Goal: Information Seeking & Learning: Stay updated

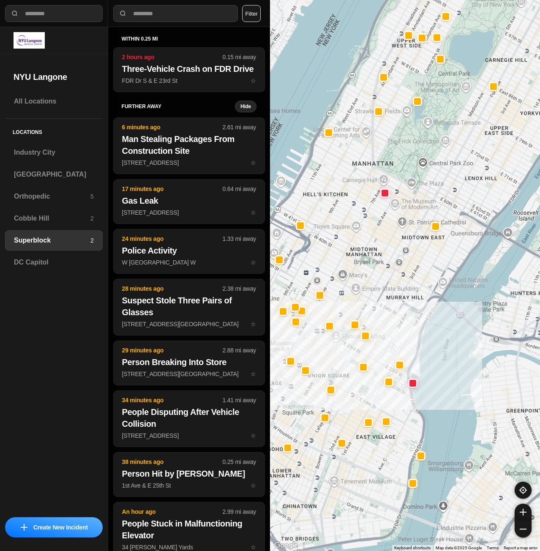
select select "*"
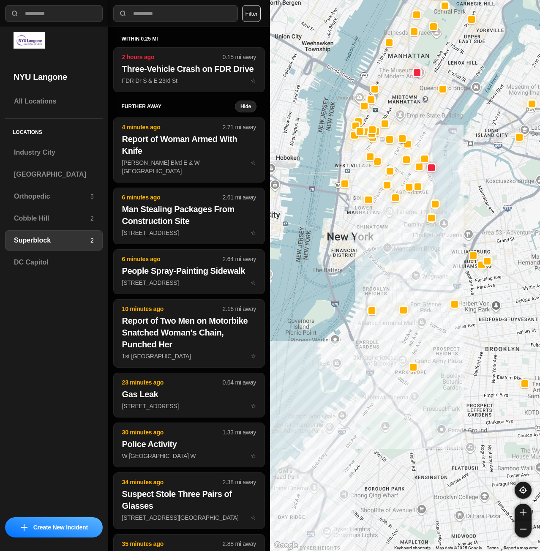
drag, startPoint x: 409, startPoint y: 378, endPoint x: 438, endPoint y: 271, distance: 111.6
click at [438, 271] on div at bounding box center [405, 275] width 270 height 551
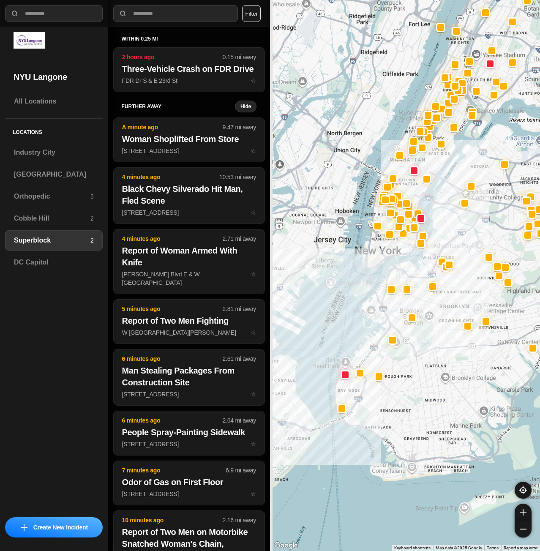
drag, startPoint x: 413, startPoint y: 438, endPoint x: 429, endPoint y: 363, distance: 76.9
click at [429, 363] on div at bounding box center [405, 275] width 270 height 551
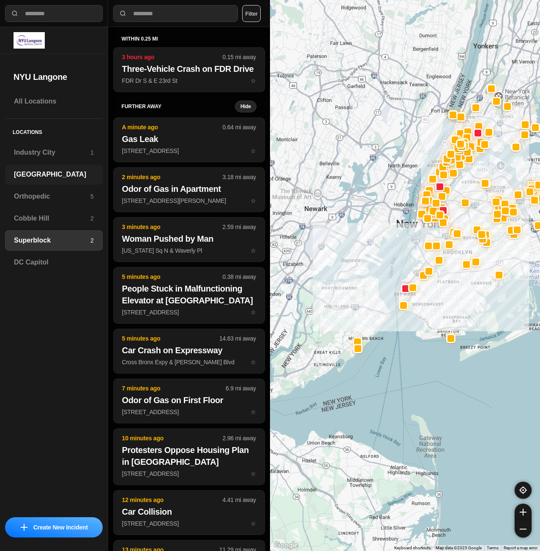
click at [49, 165] on div "[GEOGRAPHIC_DATA]" at bounding box center [54, 174] width 98 height 20
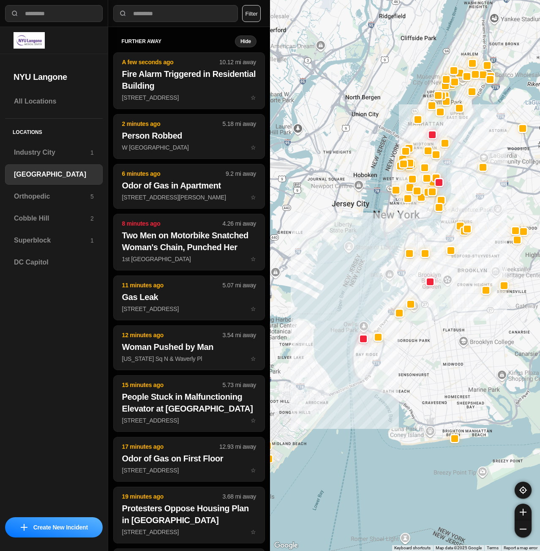
drag, startPoint x: 473, startPoint y: 214, endPoint x: 441, endPoint y: 364, distance: 152.6
click at [441, 364] on div at bounding box center [405, 275] width 270 height 551
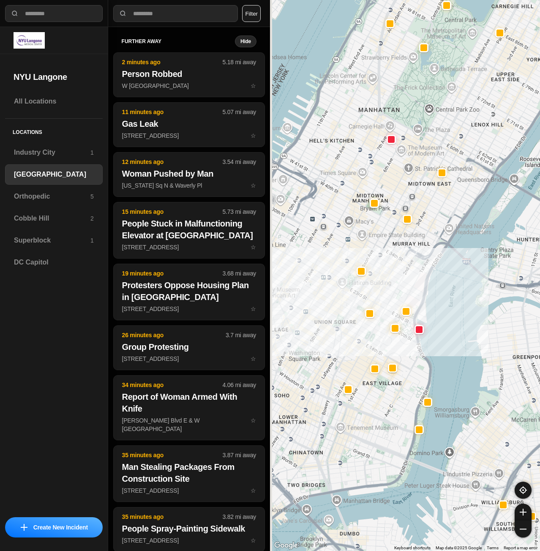
drag, startPoint x: 326, startPoint y: 221, endPoint x: 392, endPoint y: 214, distance: 66.8
click at [392, 214] on div "421 people" at bounding box center [405, 275] width 270 height 551
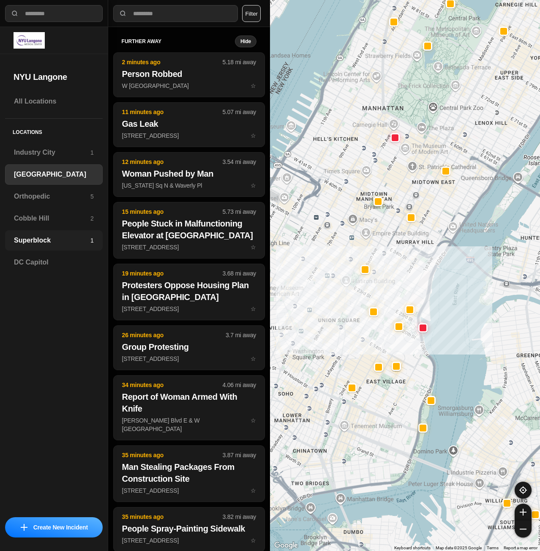
click at [39, 242] on h3 "Superblock" at bounding box center [52, 241] width 77 height 10
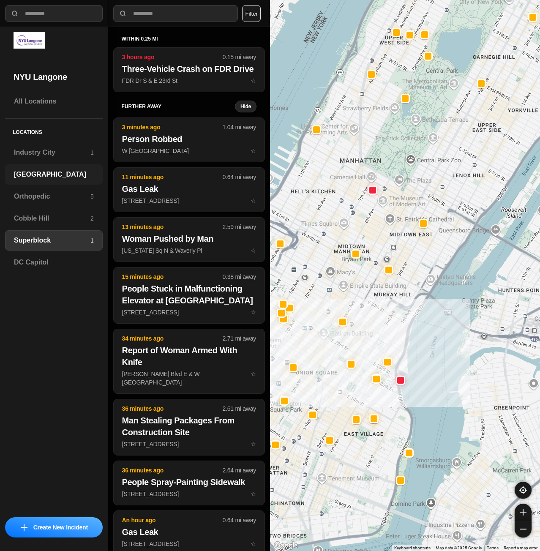
click at [26, 171] on h3 "[GEOGRAPHIC_DATA]" at bounding box center [54, 175] width 80 height 10
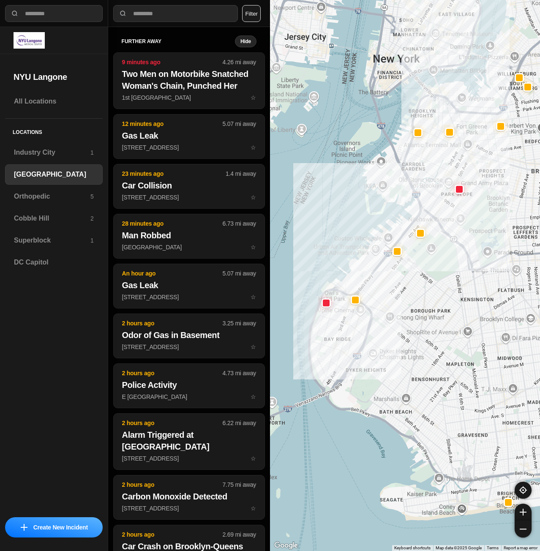
drag, startPoint x: 463, startPoint y: 214, endPoint x: 445, endPoint y: 271, distance: 59.3
click at [445, 271] on div at bounding box center [405, 275] width 270 height 551
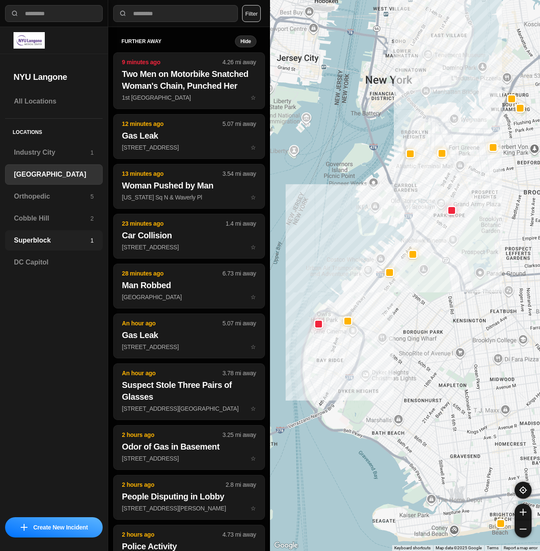
click at [47, 243] on h3 "Superblock" at bounding box center [52, 241] width 77 height 10
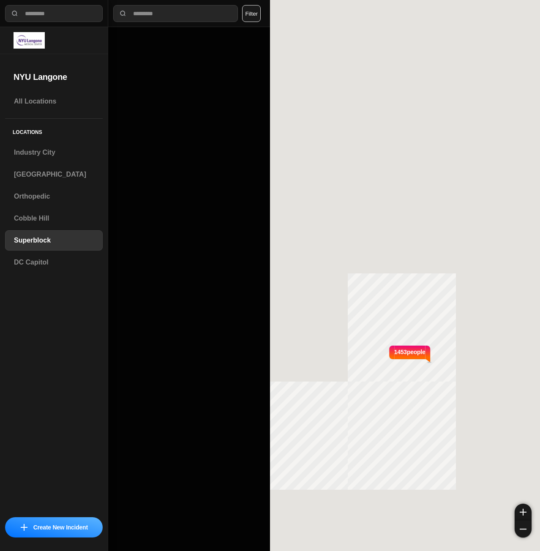
select select "*"
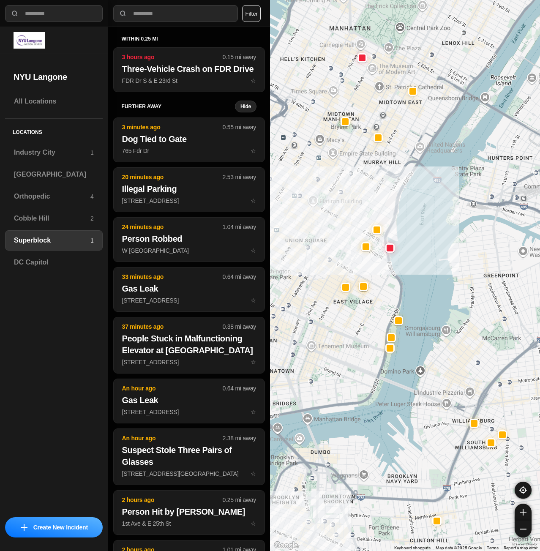
drag, startPoint x: 340, startPoint y: 274, endPoint x: 411, endPoint y: 261, distance: 72.9
click at [411, 261] on div at bounding box center [405, 275] width 270 height 551
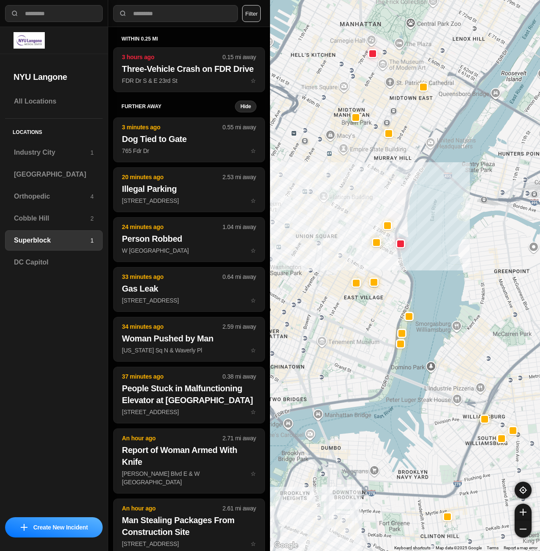
drag, startPoint x: 410, startPoint y: 257, endPoint x: 427, endPoint y: 249, distance: 19.1
click at [427, 249] on div at bounding box center [405, 275] width 270 height 551
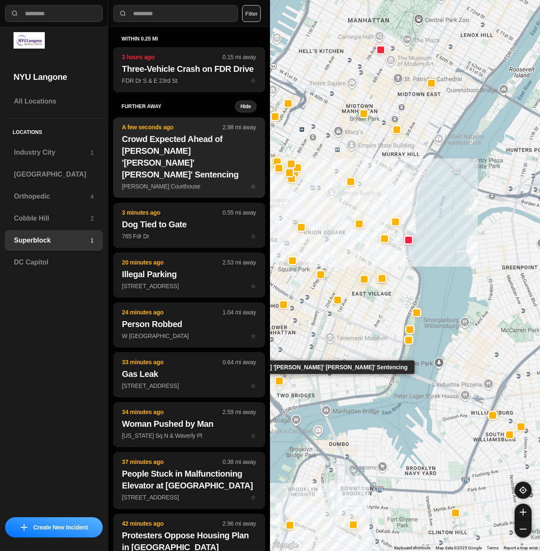
click at [178, 166] on h2 "Crowd Expected Ahead of Sean 'Diddy' Combs' Sentencing" at bounding box center [189, 156] width 134 height 47
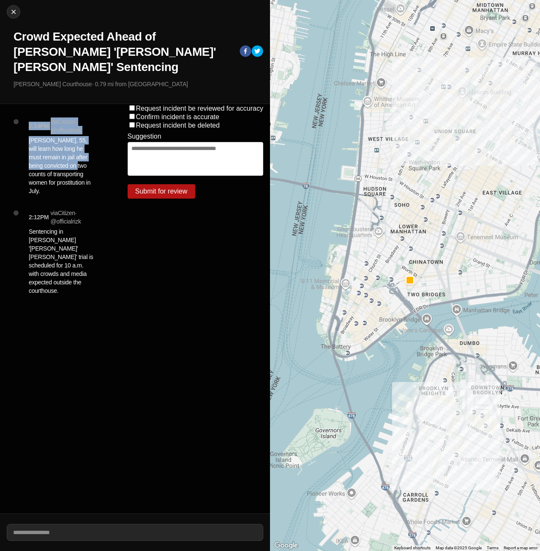
drag, startPoint x: 21, startPoint y: 99, endPoint x: 60, endPoint y: 151, distance: 64.9
click at [60, 151] on div "2:14PM via Citizen · @ officialrizk Combs, 55, will learn how long he must rema…" at bounding box center [60, 309] width 121 height 410
click at [60, 151] on p "Combs, 55, will learn how long he must remain in jail after being convicted on …" at bounding box center [61, 165] width 65 height 59
